Goal: Information Seeking & Learning: Find specific fact

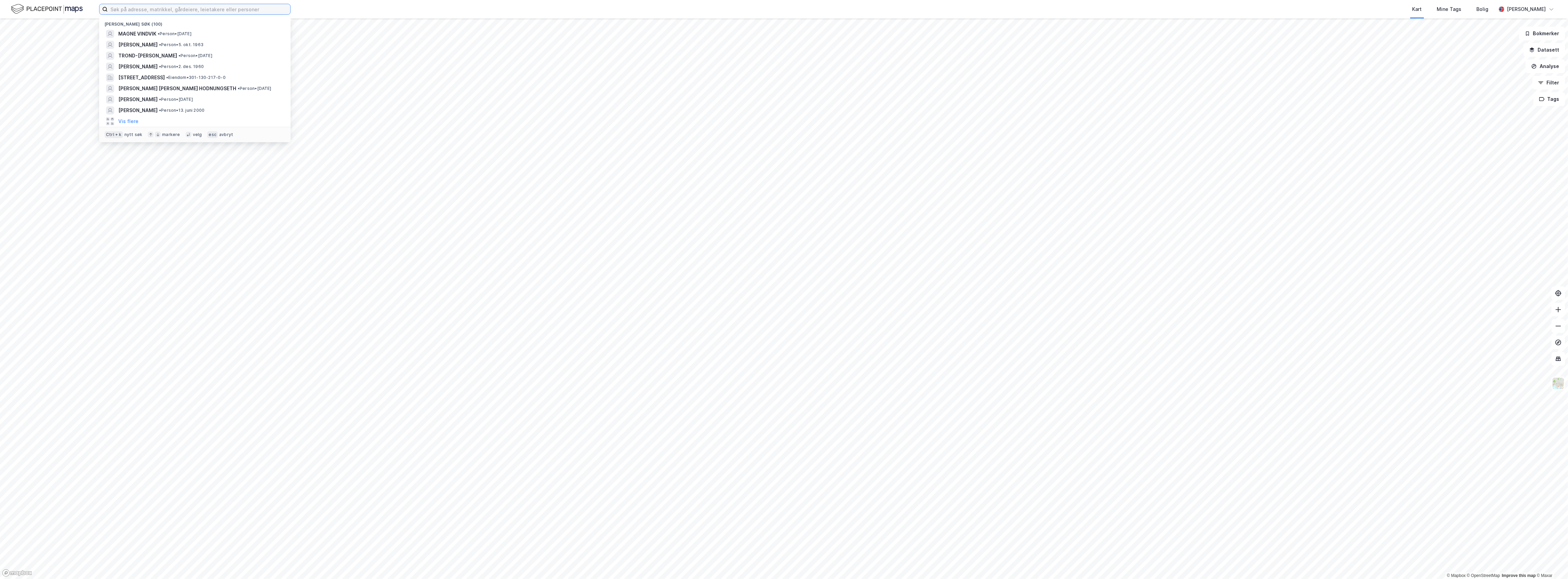
click at [171, 13] on input at bounding box center [199, 9] width 183 height 10
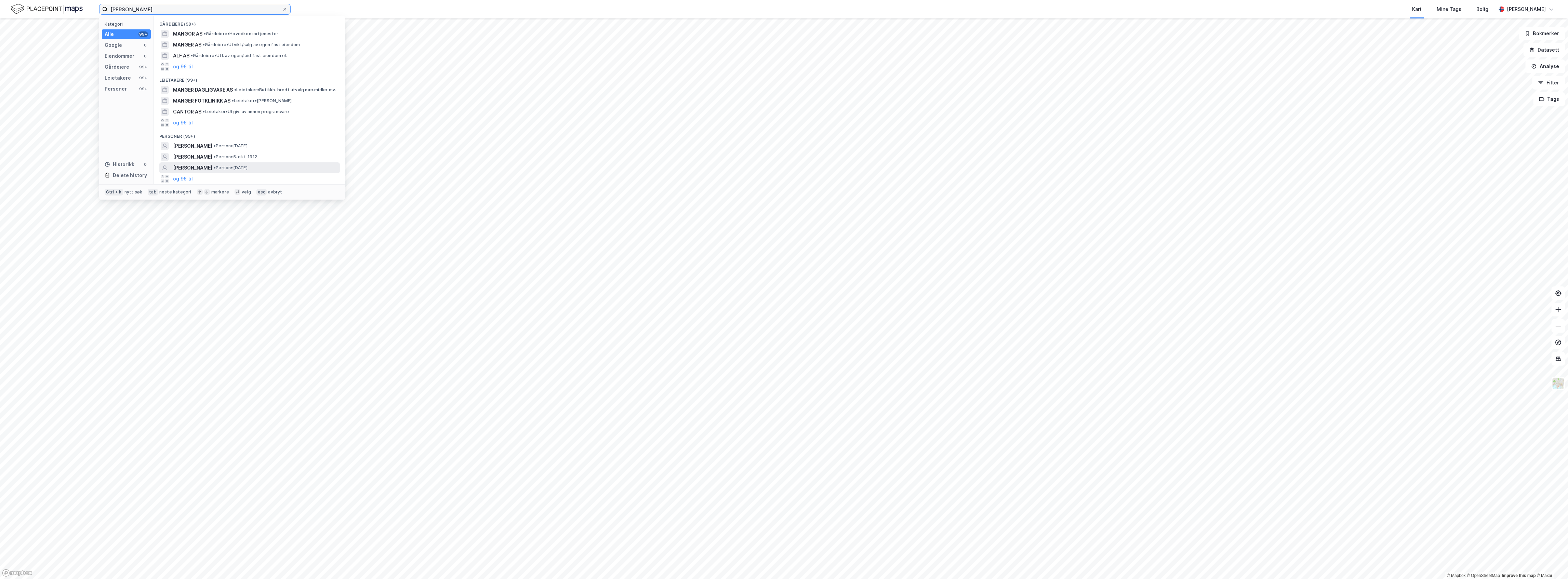
type input "[PERSON_NAME]"
click at [212, 168] on span "[PERSON_NAME]" at bounding box center [192, 167] width 40 height 8
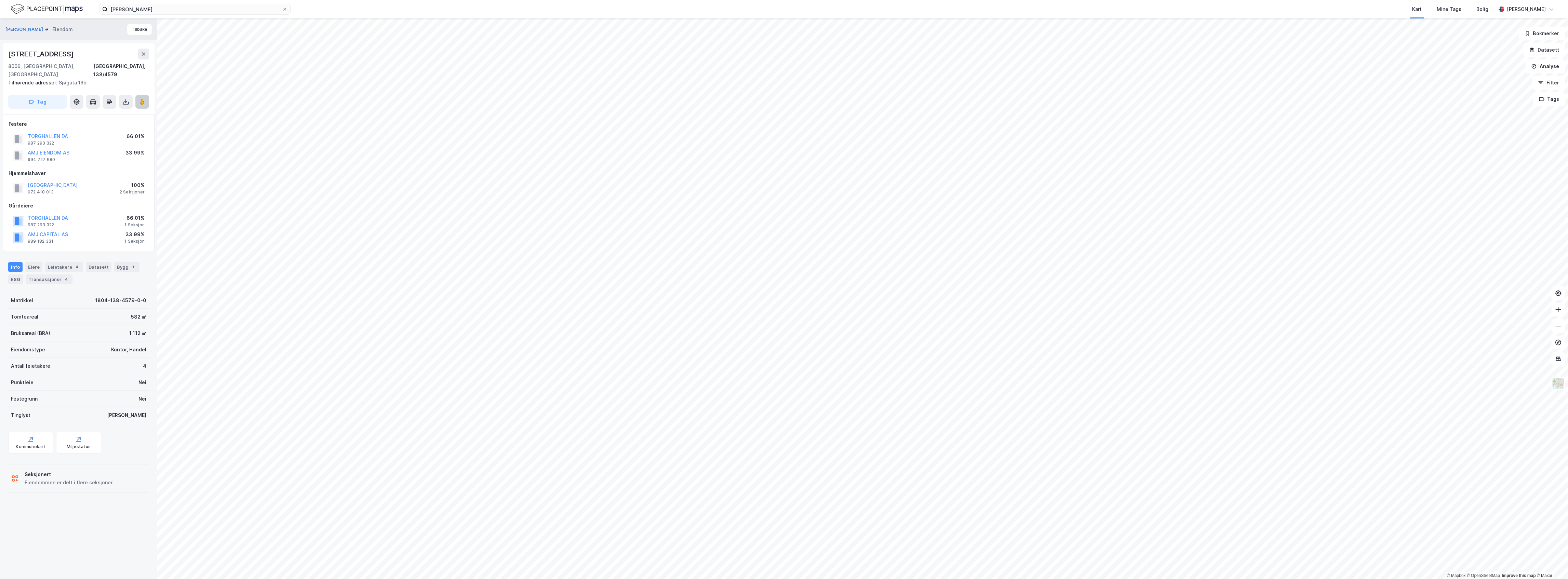
click at [142, 99] on image at bounding box center [142, 102] width 4 height 7
click at [144, 99] on image at bounding box center [142, 102] width 4 height 7
